Goal: Information Seeking & Learning: Learn about a topic

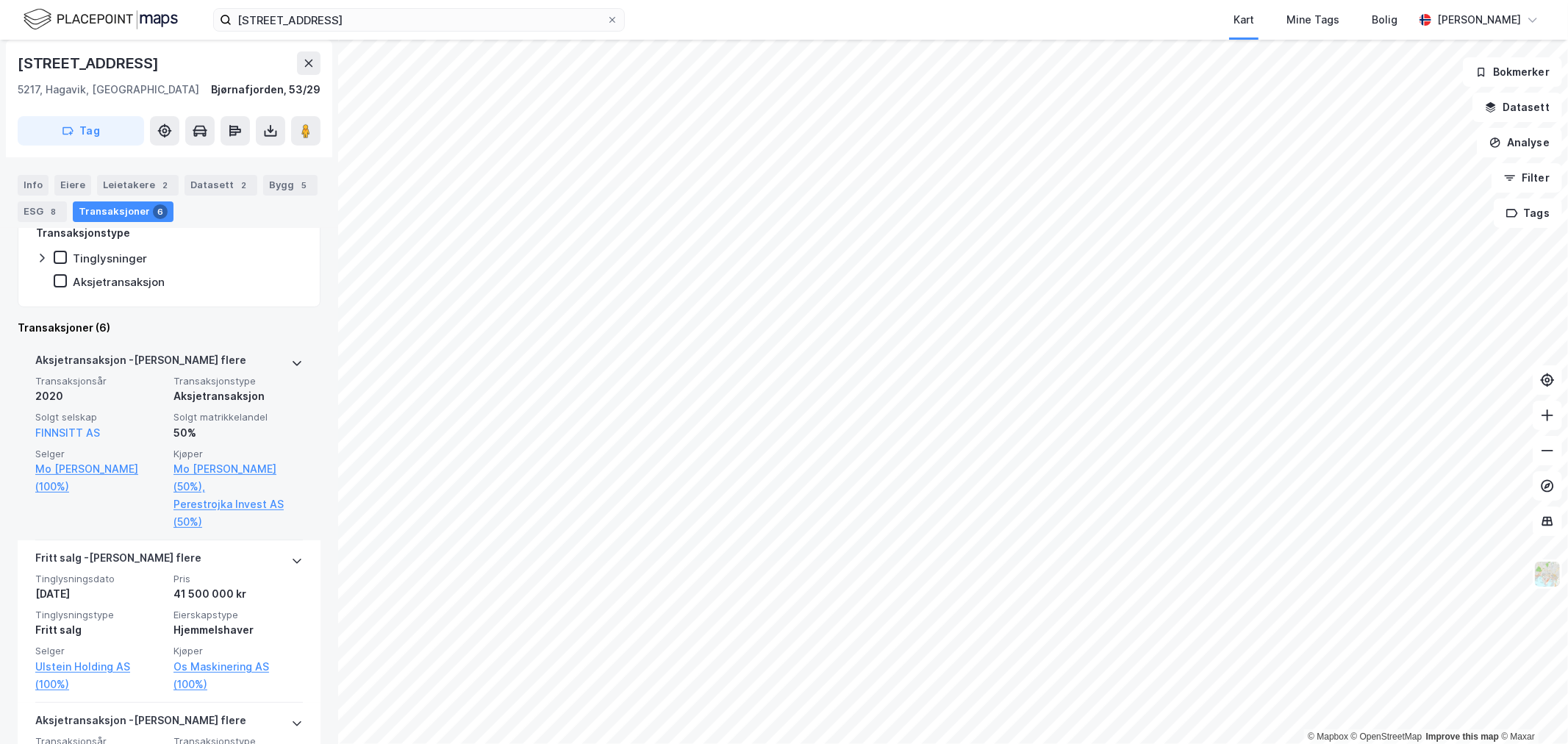
scroll to position [310, 0]
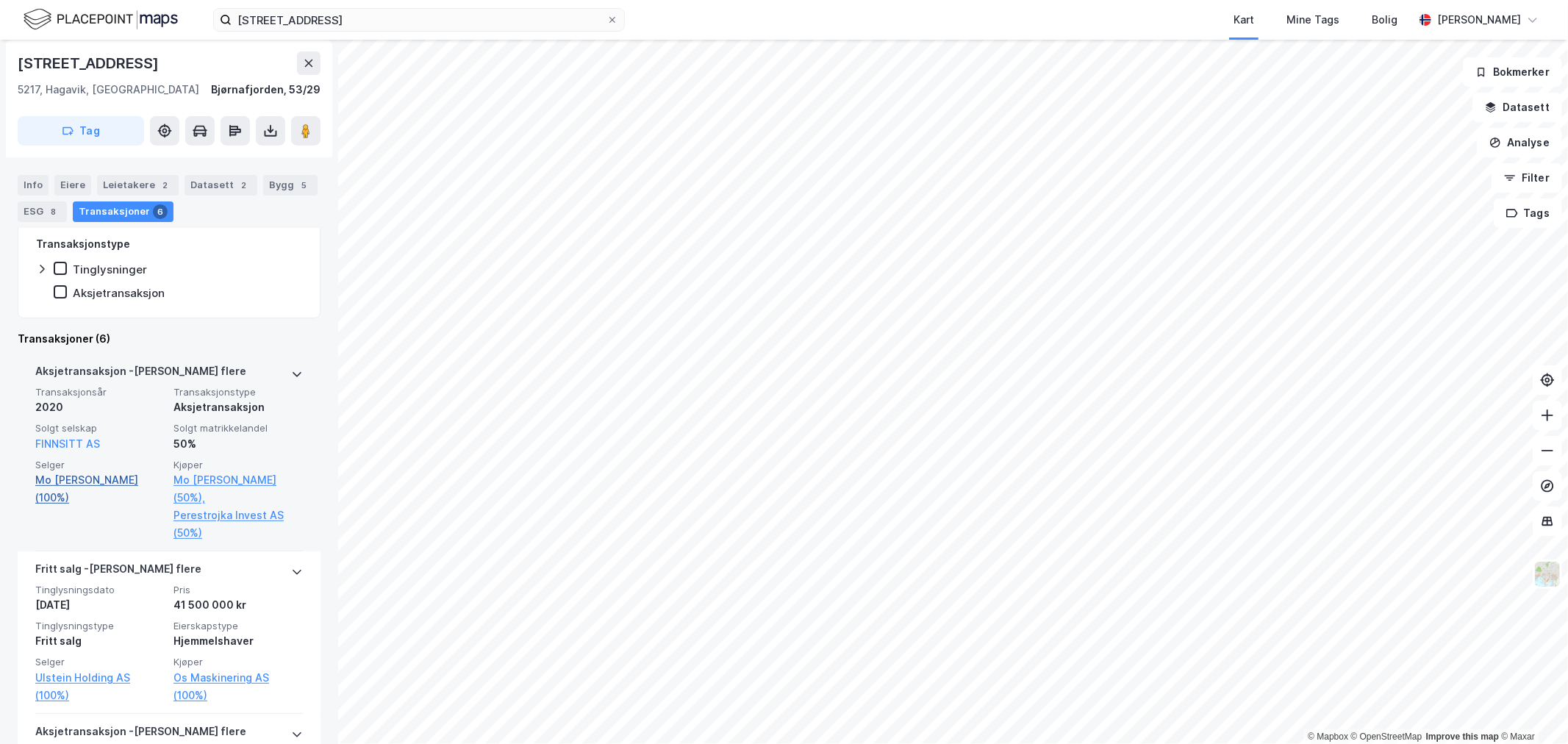
click at [74, 477] on link "Mo [PERSON_NAME] (100%)" at bounding box center [100, 489] width 130 height 35
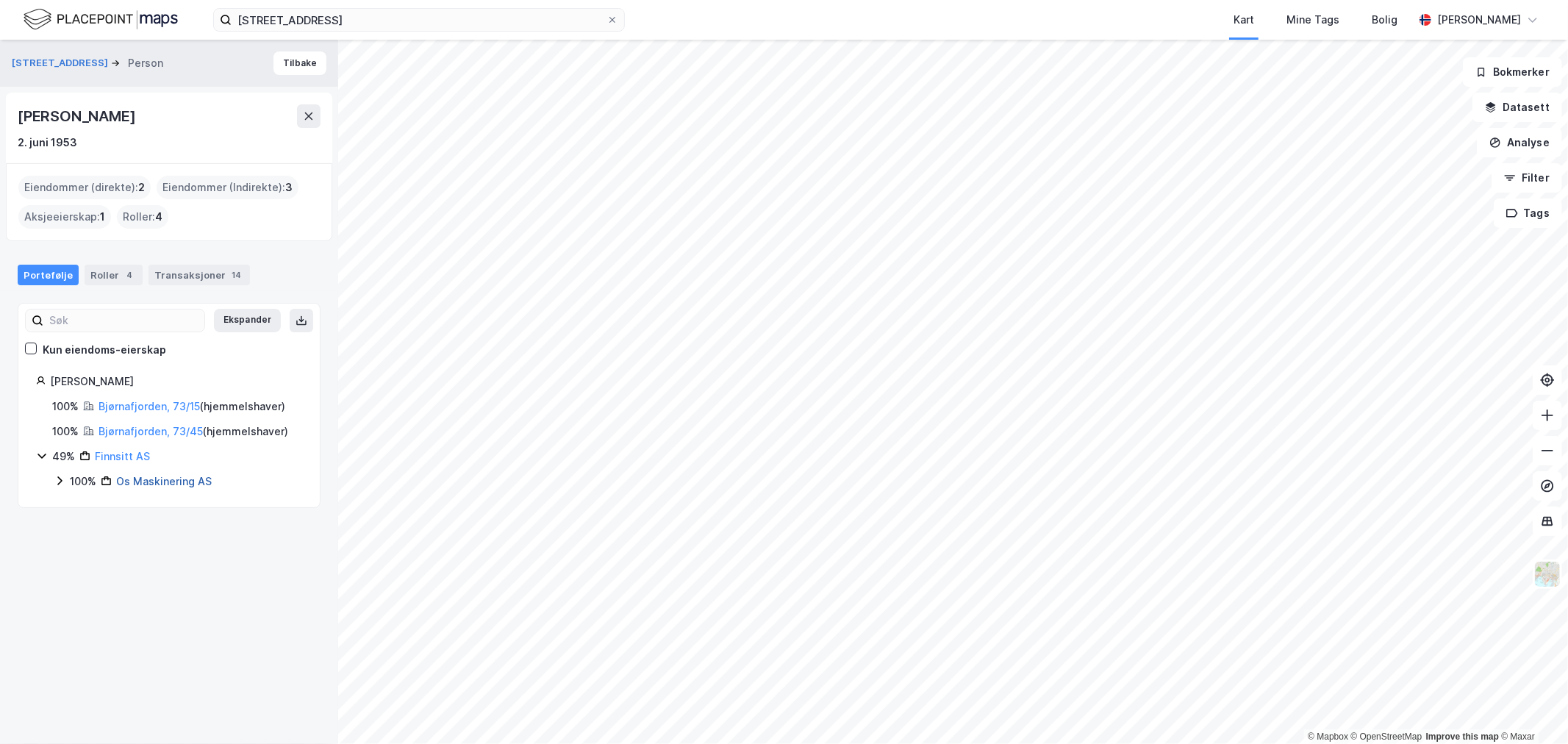
click at [137, 480] on link "Os Maskinering AS" at bounding box center [164, 480] width 95 height 12
